Goal: Transaction & Acquisition: Purchase product/service

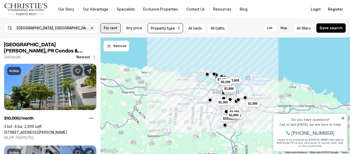
click at [105, 27] on span "For rent" at bounding box center [111, 28] width 14 height 4
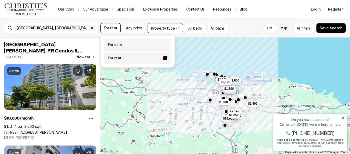
click at [116, 45] on label "For sale" at bounding box center [138, 44] width 68 height 12
click at [163, 43] on button "For sale" at bounding box center [165, 43] width 4 height 0
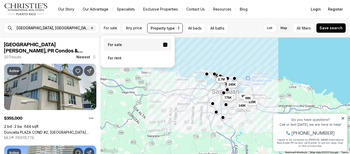
click at [239, 28] on div "List Map List Map All filters Save search" at bounding box center [288, 28] width 116 height 10
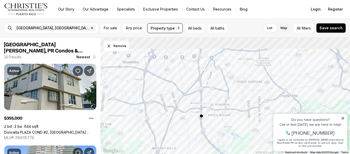
drag, startPoint x: 223, startPoint y: 55, endPoint x: 234, endPoint y: 121, distance: 66.1
click at [234, 121] on div at bounding box center [226, 95] width 250 height 116
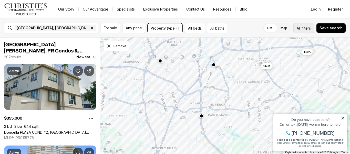
click at [297, 26] on button "All filters" at bounding box center [304, 28] width 21 height 10
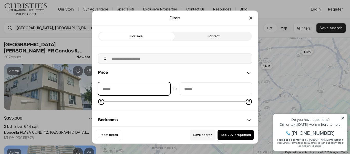
click at [141, 84] on input "priceMin" at bounding box center [134, 88] width 72 height 12
type input "**"
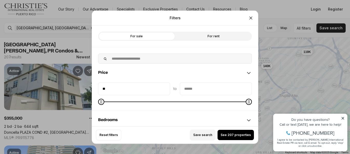
click at [186, 86] on input "priceMax" at bounding box center [216, 88] width 72 height 12
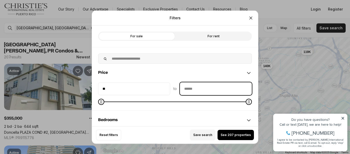
click at [187, 88] on input "priceMax" at bounding box center [216, 88] width 72 height 12
click at [186, 89] on input "priceMax" at bounding box center [216, 88] width 72 height 12
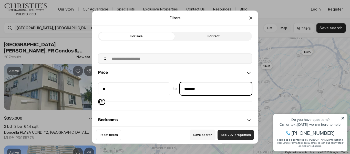
type input "********"
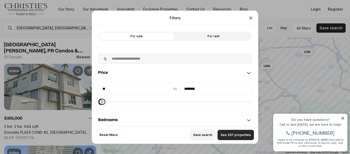
click at [226, 134] on span "See 207 properties" at bounding box center [236, 135] width 30 height 4
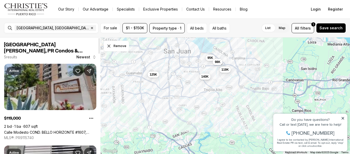
click at [90, 130] on link "Calle Modesto COND. BELLO HORIZONTE #1607, SAN JUAN PR, 00924" at bounding box center [50, 132] width 92 height 4
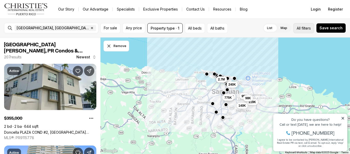
click at [305, 26] on span "filters" at bounding box center [306, 27] width 9 height 5
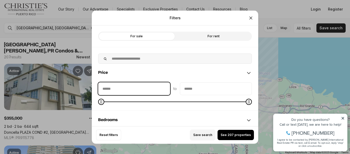
click at [139, 88] on input "priceMin" at bounding box center [134, 88] width 72 height 12
type input "**"
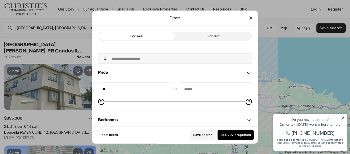
click at [197, 84] on input "priceMax" at bounding box center [216, 88] width 72 height 12
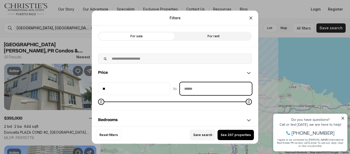
click at [201, 88] on input "priceMax" at bounding box center [216, 88] width 72 height 12
type input "**"
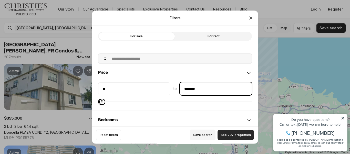
type input "********"
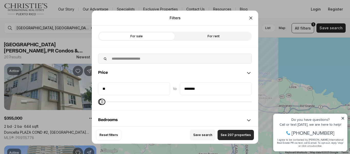
click at [223, 136] on span "See 207 properties" at bounding box center [236, 135] width 30 height 4
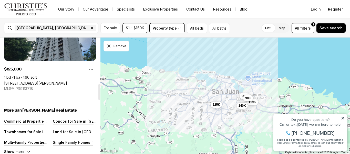
scroll to position [323, 0]
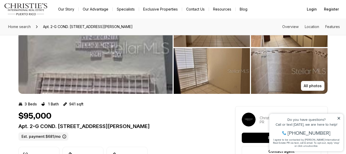
scroll to position [51, 0]
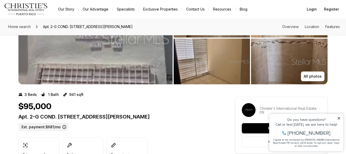
click at [213, 53] on img "View image gallery" at bounding box center [212, 61] width 77 height 46
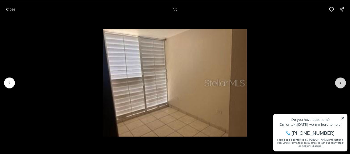
click at [342, 84] on icon "Next slide" at bounding box center [340, 82] width 5 height 5
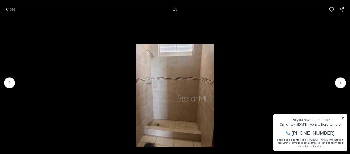
click at [343, 117] on li "5 of 6" at bounding box center [175, 82] width 350 height 128
click at [340, 84] on icon "Next slide" at bounding box center [340, 82] width 1 height 3
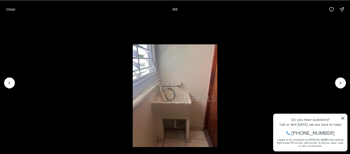
click at [344, 118] on li "6 of 6" at bounding box center [175, 82] width 350 height 128
click at [344, 82] on div at bounding box center [340, 82] width 11 height 11
click at [340, 79] on div at bounding box center [340, 82] width 11 height 11
click at [340, 84] on div at bounding box center [340, 82] width 11 height 11
click at [8, 84] on icon "Previous slide" at bounding box center [9, 82] width 5 height 5
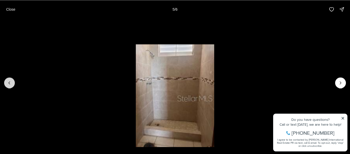
click at [8, 84] on icon "Previous slide" at bounding box center [9, 82] width 5 height 5
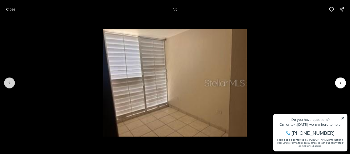
click at [8, 84] on icon "Previous slide" at bounding box center [9, 82] width 5 height 5
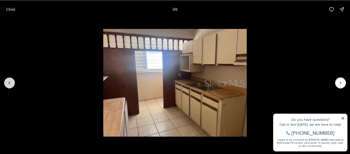
click at [8, 84] on icon "Previous slide" at bounding box center [9, 82] width 5 height 5
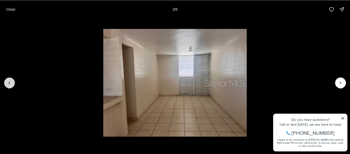
click at [8, 84] on icon "Previous slide" at bounding box center [9, 82] width 5 height 5
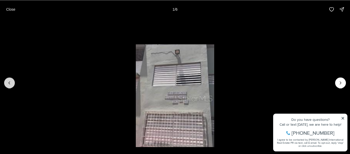
click at [8, 84] on div at bounding box center [9, 82] width 11 height 11
click at [15, 10] on p "Close" at bounding box center [10, 9] width 9 height 4
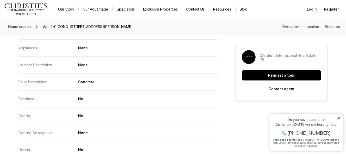
scroll to position [821, 0]
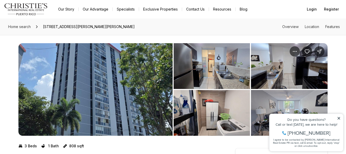
click at [147, 61] on img "View image gallery" at bounding box center [95, 89] width 154 height 92
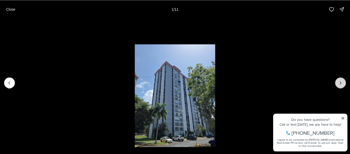
click at [341, 83] on icon "Next slide" at bounding box center [340, 82] width 1 height 3
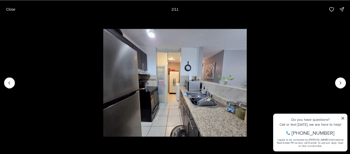
click at [342, 117] on li "2 of 11" at bounding box center [175, 82] width 350 height 128
click at [343, 118] on li "2 of 11" at bounding box center [175, 82] width 350 height 128
click at [344, 118] on li "2 of 11" at bounding box center [175, 82] width 350 height 128
click at [342, 84] on icon "Next slide" at bounding box center [340, 82] width 5 height 5
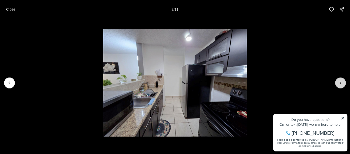
click at [342, 84] on icon "Next slide" at bounding box center [340, 82] width 5 height 5
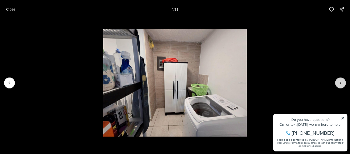
click at [342, 84] on icon "Next slide" at bounding box center [340, 82] width 5 height 5
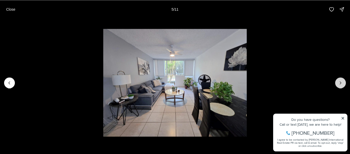
click at [342, 84] on icon "Next slide" at bounding box center [340, 82] width 5 height 5
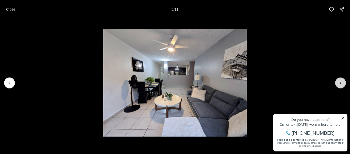
click at [342, 84] on icon "Next slide" at bounding box center [340, 82] width 5 height 5
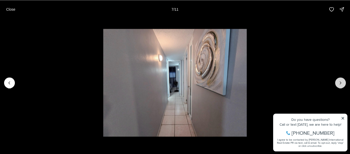
click at [342, 84] on icon "Next slide" at bounding box center [340, 82] width 5 height 5
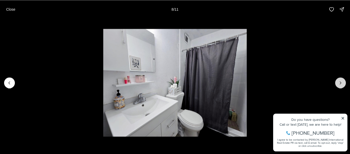
click at [342, 84] on icon "Next slide" at bounding box center [340, 82] width 5 height 5
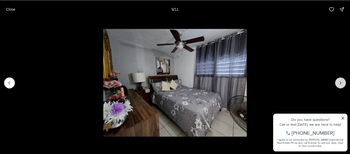
click at [342, 84] on icon "Next slide" at bounding box center [340, 82] width 5 height 5
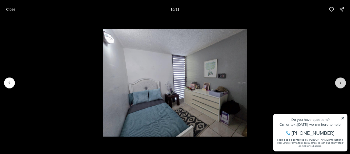
click at [342, 84] on icon "Next slide" at bounding box center [340, 82] width 5 height 5
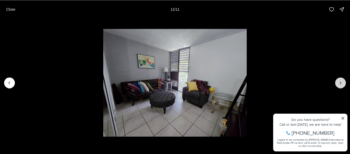
click at [342, 84] on div at bounding box center [340, 82] width 11 height 11
click at [6, 6] on button "Close" at bounding box center [10, 9] width 15 height 10
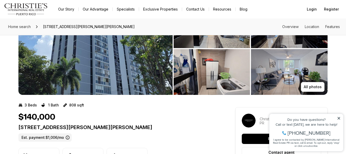
scroll to position [51, 0]
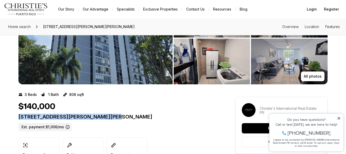
drag, startPoint x: 16, startPoint y: 116, endPoint x: 117, endPoint y: 117, distance: 100.8
click at [117, 117] on p "2 ALMONTE #411 SAN JUAN PR, 00926" at bounding box center [117, 116] width 199 height 6
copy p "2 ALMONTE #411 SAN JUAN PR, 00926"
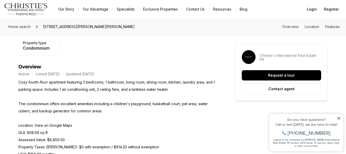
scroll to position [128, 0]
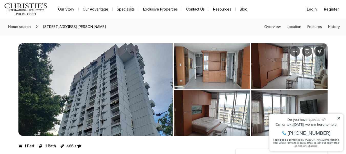
click at [78, 57] on img "View image gallery" at bounding box center [95, 89] width 154 height 92
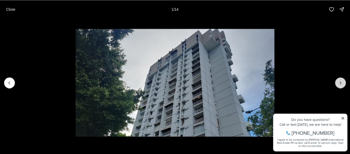
click at [338, 82] on button "Next slide" at bounding box center [340, 82] width 11 height 11
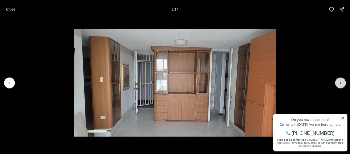
click at [338, 83] on button "Next slide" at bounding box center [340, 82] width 11 height 11
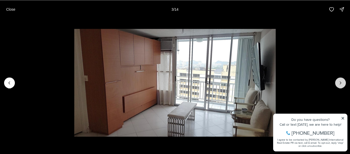
click at [338, 83] on button "Next slide" at bounding box center [340, 82] width 11 height 11
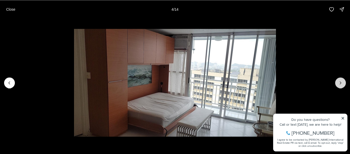
click at [338, 83] on button "Next slide" at bounding box center [340, 82] width 11 height 11
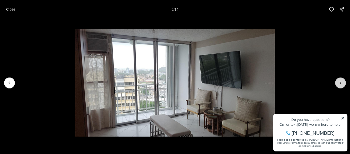
click at [338, 83] on button "Next slide" at bounding box center [340, 82] width 11 height 11
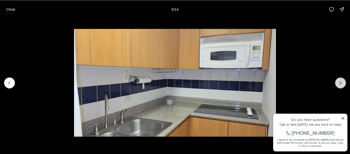
click at [338, 83] on button "Next slide" at bounding box center [340, 82] width 11 height 11
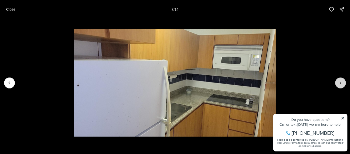
click at [338, 83] on button "Next slide" at bounding box center [340, 82] width 11 height 11
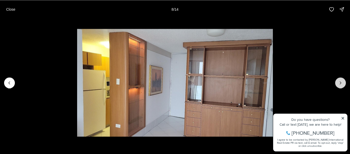
click at [338, 83] on button "Next slide" at bounding box center [340, 82] width 11 height 11
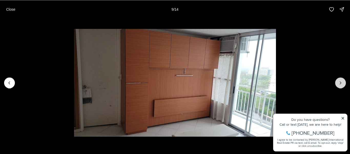
click at [338, 83] on button "Next slide" at bounding box center [340, 82] width 11 height 11
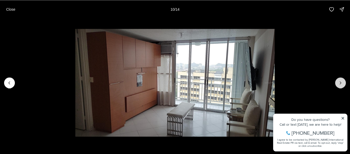
click at [338, 83] on button "Next slide" at bounding box center [340, 82] width 11 height 11
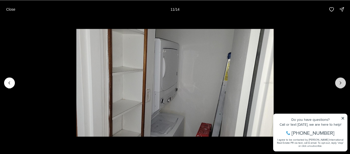
click at [338, 83] on button "Next slide" at bounding box center [340, 82] width 11 height 11
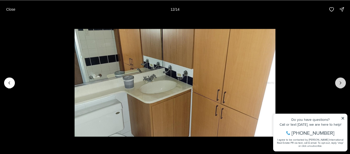
click at [338, 83] on button "Next slide" at bounding box center [340, 82] width 11 height 11
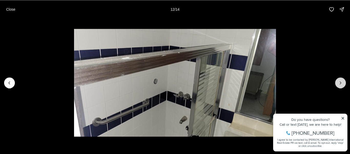
click at [338, 83] on button "Next slide" at bounding box center [340, 82] width 11 height 11
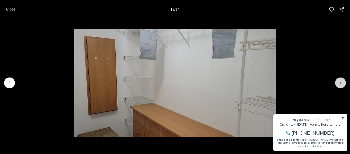
click at [338, 83] on div at bounding box center [340, 82] width 11 height 11
click at [13, 6] on button "Close" at bounding box center [10, 9] width 15 height 10
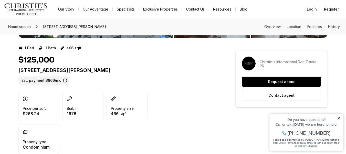
scroll to position [26, 0]
